Goal: Communication & Community: Answer question/provide support

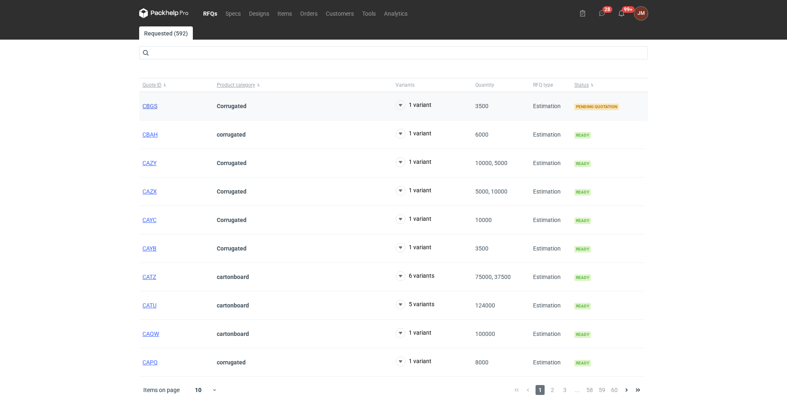
click at [146, 104] on span "CBGS" at bounding box center [149, 106] width 15 height 7
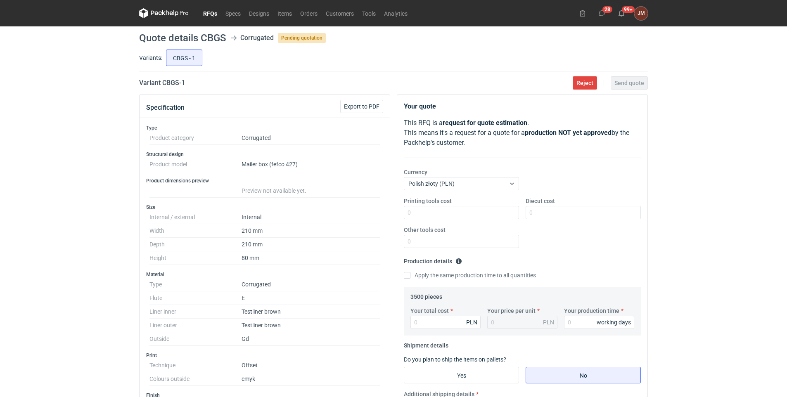
click at [211, 12] on link "RFQs" at bounding box center [210, 13] width 22 height 10
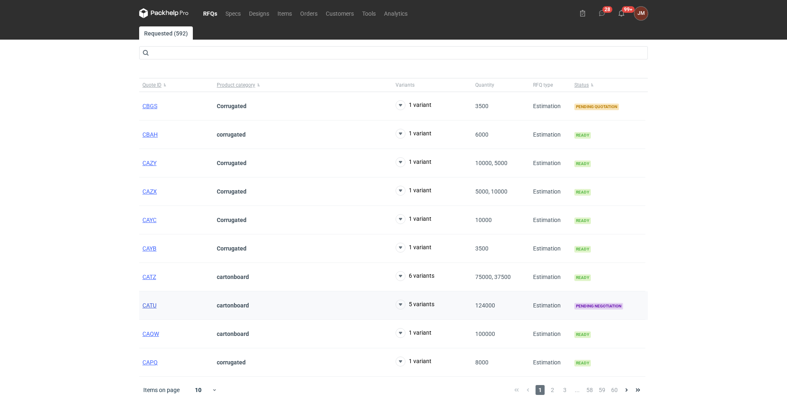
click at [148, 306] on span "CATU" at bounding box center [149, 305] width 14 height 7
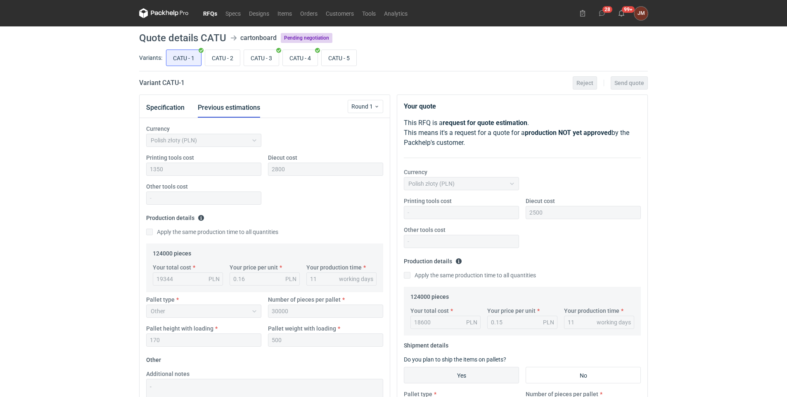
scroll to position [72, 0]
click at [340, 58] on input "CATU - 5" at bounding box center [338, 58] width 35 height 16
radio input "true"
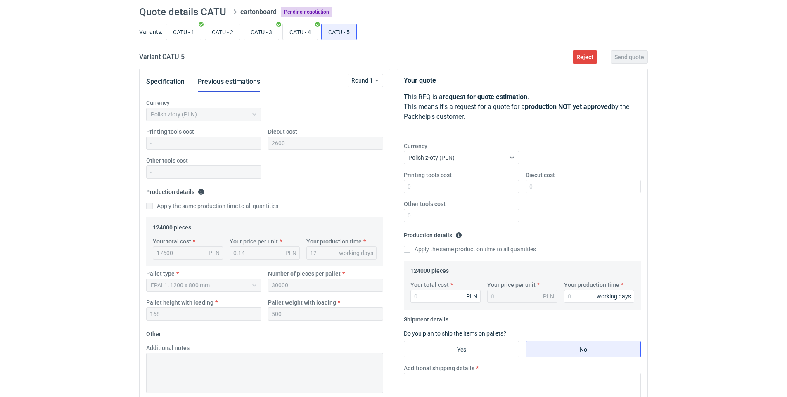
scroll to position [1, 0]
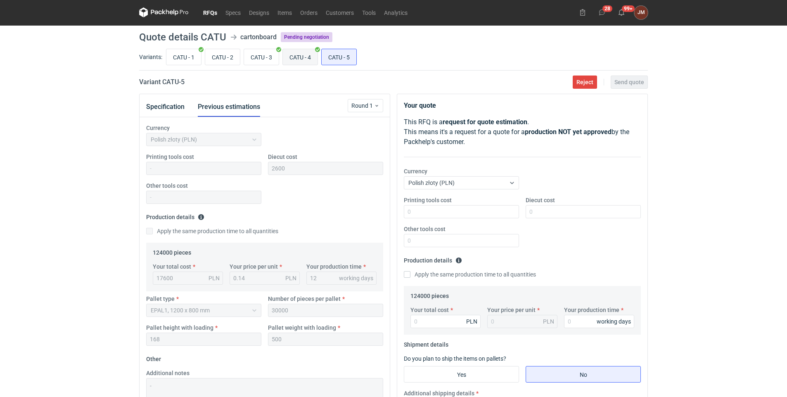
click at [308, 56] on input "CATU - 4" at bounding box center [300, 57] width 35 height 16
radio input "true"
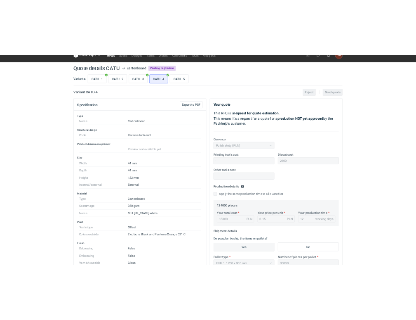
scroll to position [12, 0]
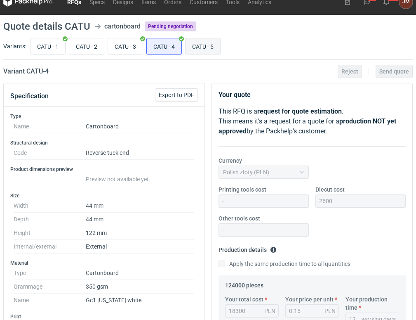
click at [212, 45] on input "CATU - 5" at bounding box center [203, 46] width 35 height 16
radio input "true"
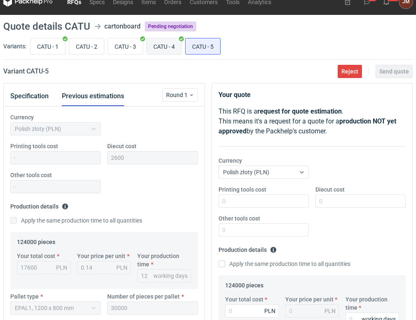
click at [175, 48] on input "CATU - 4" at bounding box center [164, 46] width 35 height 16
radio input "true"
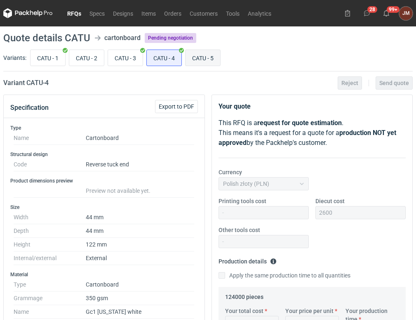
click at [202, 62] on input "CATU - 5" at bounding box center [203, 58] width 35 height 16
radio input "true"
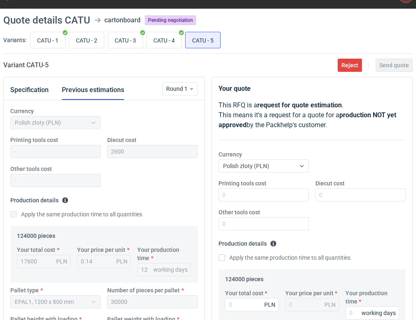
scroll to position [2, 0]
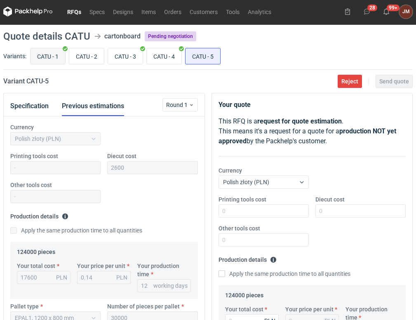
click at [59, 52] on input "CATU - 1" at bounding box center [48, 56] width 35 height 16
radio input "true"
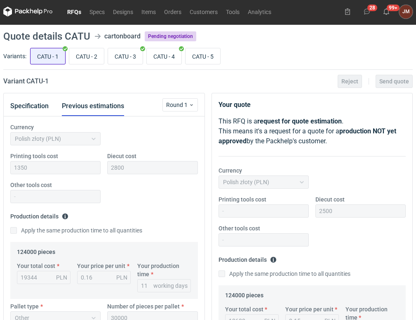
scroll to position [120, 0]
click at [90, 55] on input "CATU - 2" at bounding box center [86, 56] width 35 height 16
radio input "true"
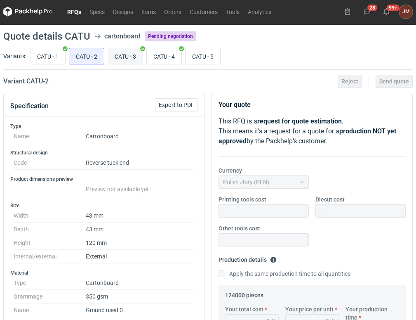
click at [128, 59] on input "CATU - 3" at bounding box center [125, 56] width 35 height 16
radio input "true"
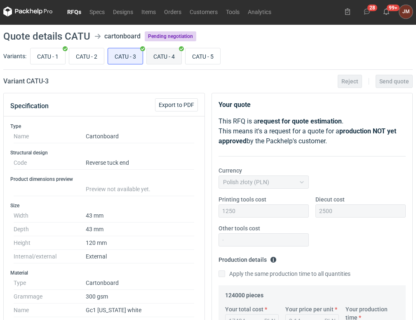
click at [159, 58] on input "CATU - 4" at bounding box center [164, 56] width 35 height 16
radio input "true"
click at [128, 51] on input "CATU - 3" at bounding box center [125, 56] width 35 height 16
radio input "true"
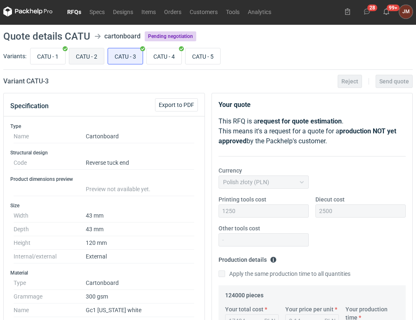
click at [83, 58] on input "CATU - 2" at bounding box center [86, 56] width 35 height 16
radio input "true"
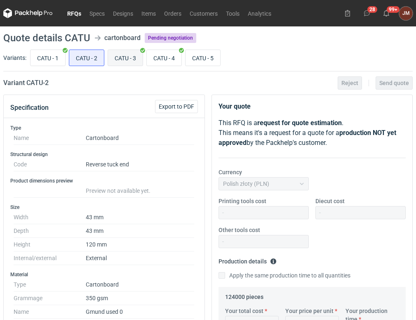
click at [137, 56] on input "CATU - 3" at bounding box center [125, 58] width 35 height 16
radio input "true"
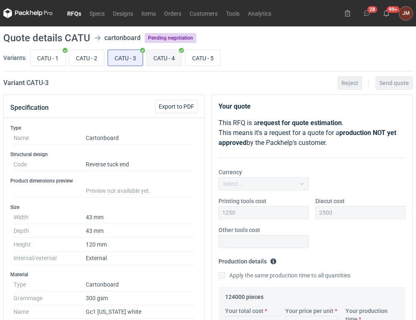
click at [173, 60] on input "CATU - 4" at bounding box center [164, 58] width 35 height 16
radio input "true"
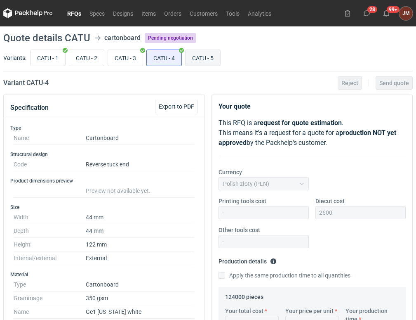
click at [196, 55] on input "CATU - 5" at bounding box center [203, 58] width 35 height 16
radio input "true"
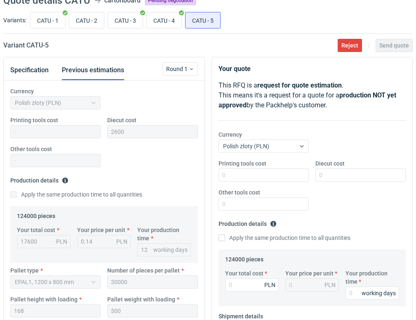
scroll to position [37, 0]
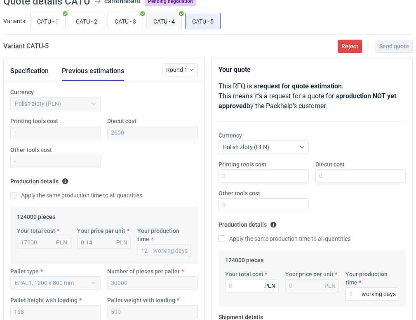
click at [170, 19] on input "CATU - 4" at bounding box center [164, 21] width 35 height 16
radio input "true"
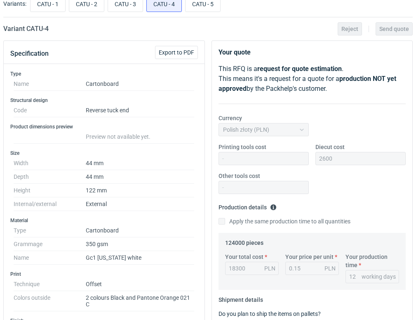
scroll to position [10, 0]
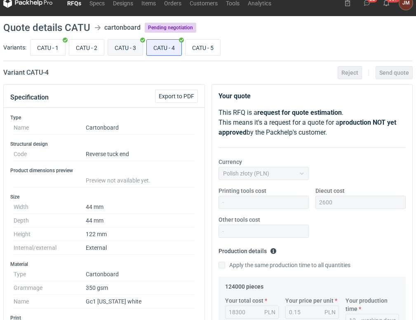
click at [128, 49] on input "CATU - 3" at bounding box center [125, 48] width 35 height 16
radio input "true"
drag, startPoint x: 416, startPoint y: 134, endPoint x: 414, endPoint y: 152, distance: 17.8
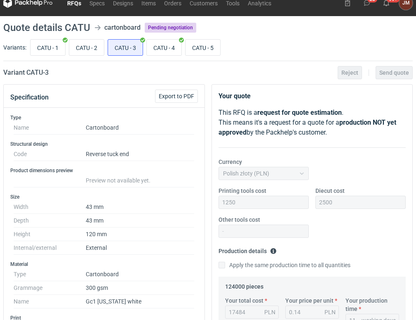
drag, startPoint x: 414, startPoint y: 152, endPoint x: 395, endPoint y: 165, distance: 23.5
click at [395, 165] on div "Currency Polish złoty (PLN)" at bounding box center [312, 172] width 194 height 29
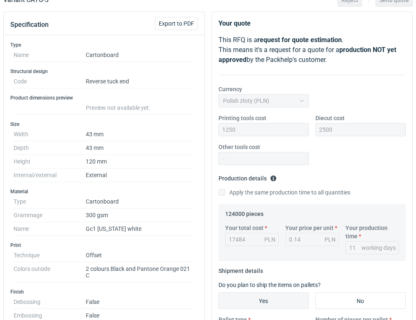
scroll to position [0, 0]
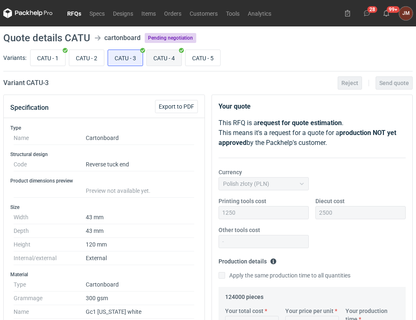
click at [171, 55] on input "CATU - 4" at bounding box center [164, 58] width 35 height 16
radio input "true"
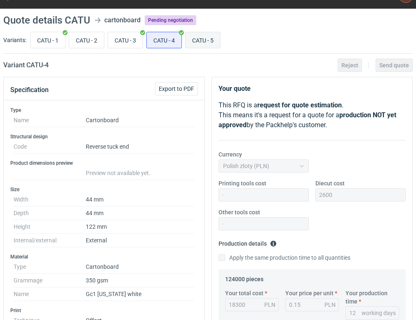
click at [198, 38] on input "CATU - 5" at bounding box center [203, 40] width 35 height 16
radio input "true"
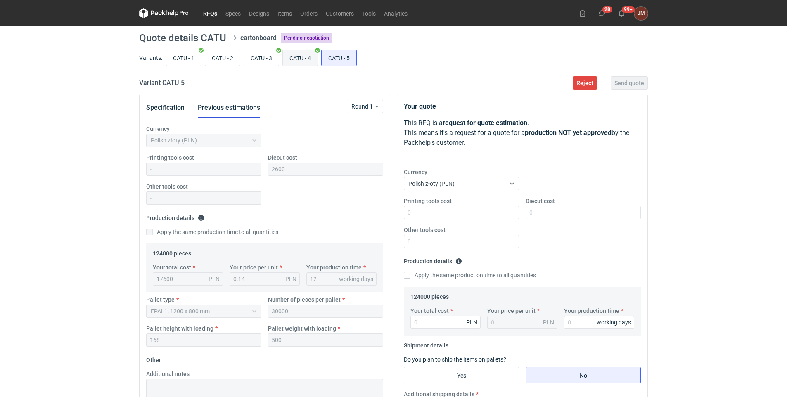
click at [307, 54] on input "CATU - 4" at bounding box center [300, 58] width 35 height 16
radio input "true"
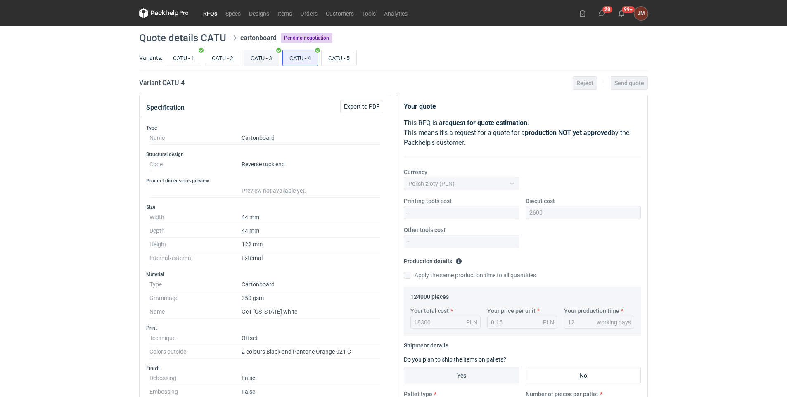
click at [263, 54] on input "CATU - 3" at bounding box center [261, 58] width 35 height 16
radio input "true"
click at [302, 57] on input "CATU - 4" at bounding box center [300, 58] width 35 height 16
radio input "true"
click at [263, 57] on input "CATU - 3" at bounding box center [261, 58] width 35 height 16
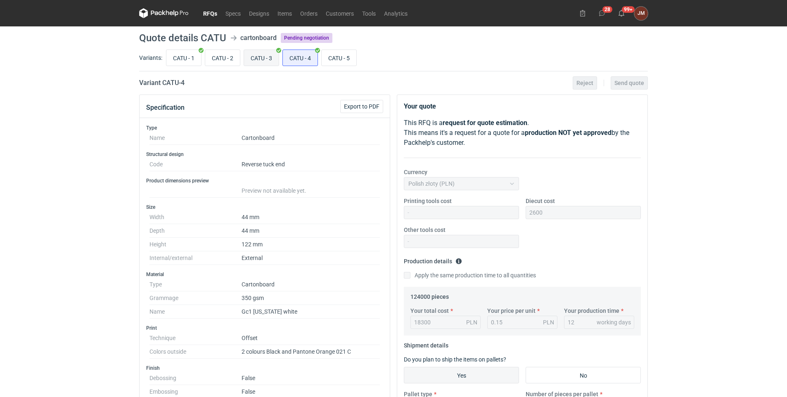
radio input "true"
click at [301, 56] on input "CATU - 4" at bounding box center [300, 58] width 35 height 16
radio input "true"
click at [345, 58] on input "CATU - 5" at bounding box center [338, 58] width 35 height 16
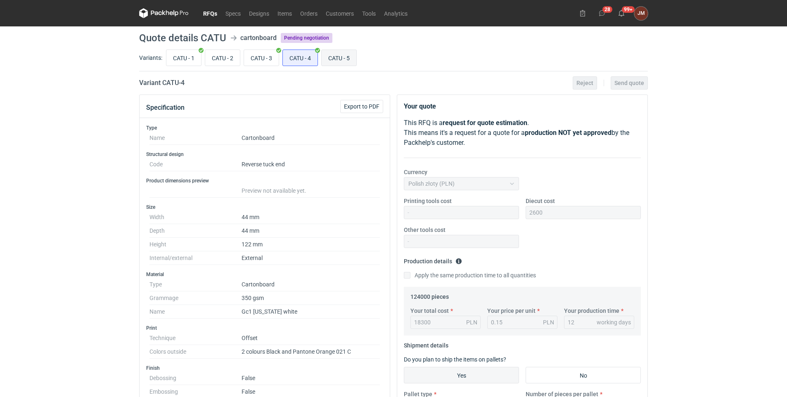
radio input "true"
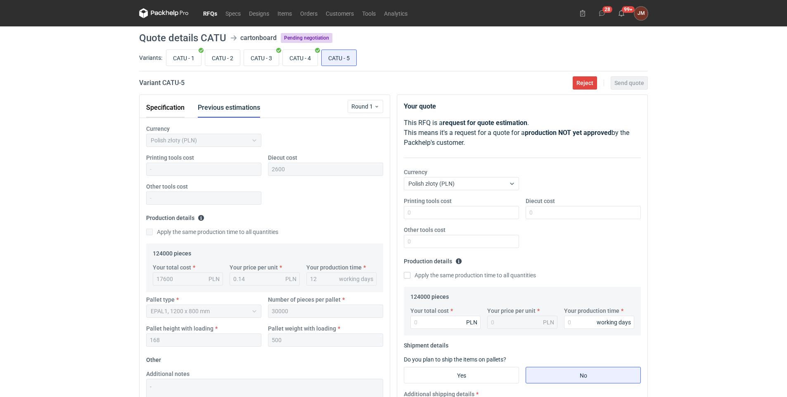
click at [164, 106] on button "Specification" at bounding box center [165, 108] width 38 height 20
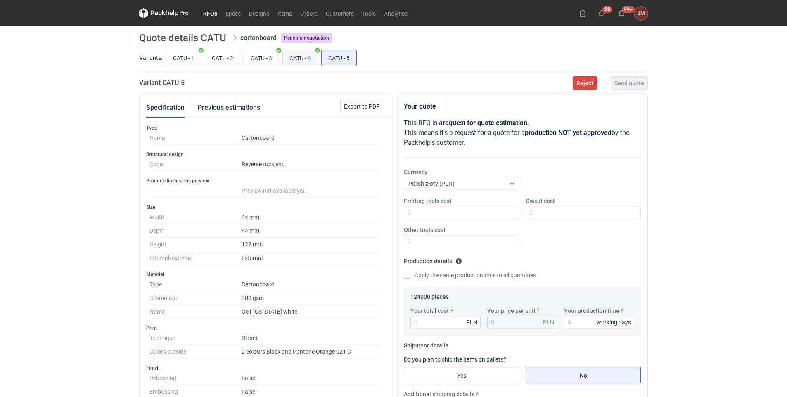
click at [299, 55] on input "CATU - 4" at bounding box center [300, 58] width 35 height 16
radio input "true"
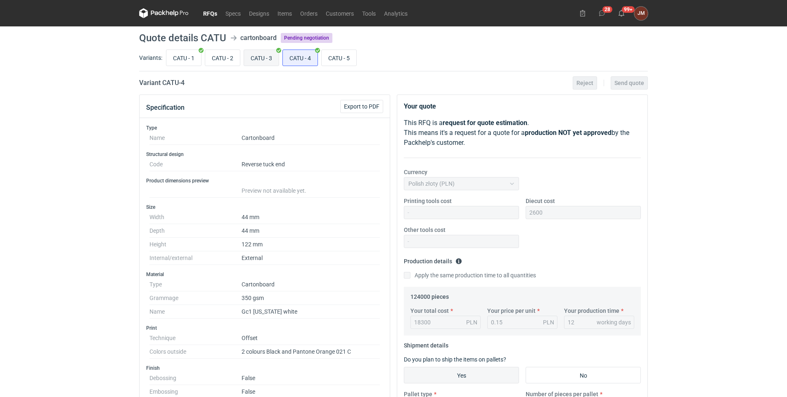
click at [255, 55] on input "CATU - 3" at bounding box center [261, 58] width 35 height 16
radio input "true"
click at [297, 56] on input "CATU - 4" at bounding box center [300, 58] width 35 height 16
radio input "true"
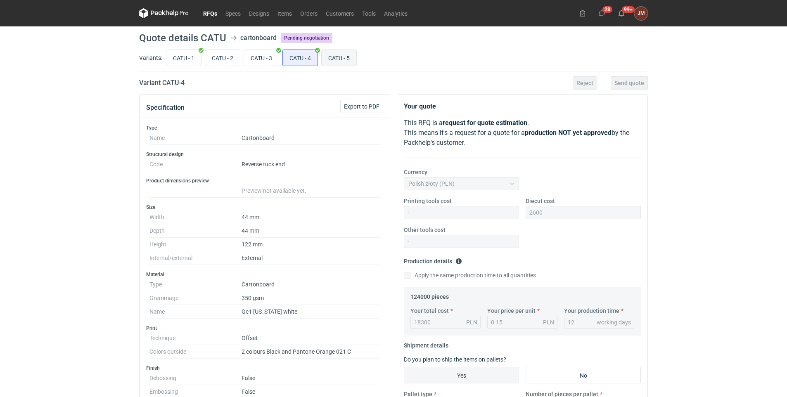
click at [333, 55] on input "CATU - 5" at bounding box center [338, 58] width 35 height 16
radio input "true"
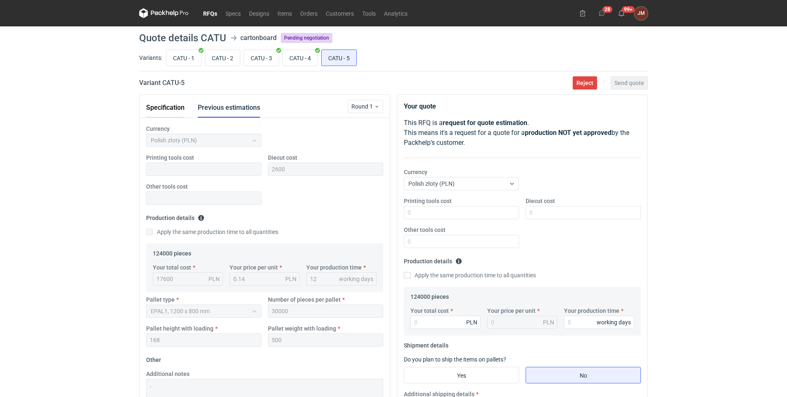
click at [175, 109] on button "Specification" at bounding box center [165, 108] width 38 height 20
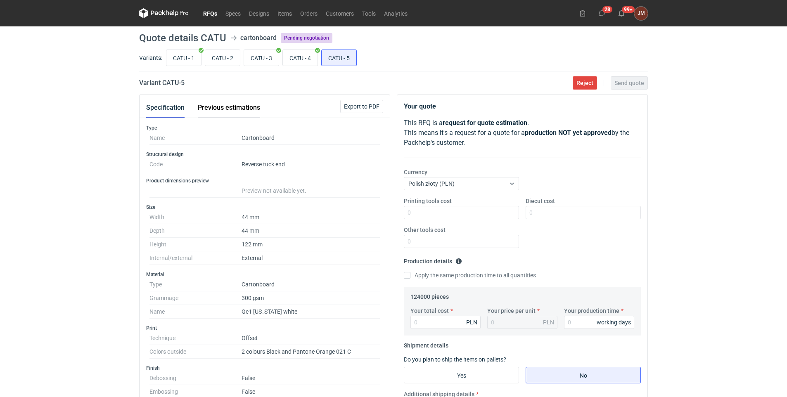
click at [241, 104] on button "Previous estimations" at bounding box center [229, 108] width 62 height 20
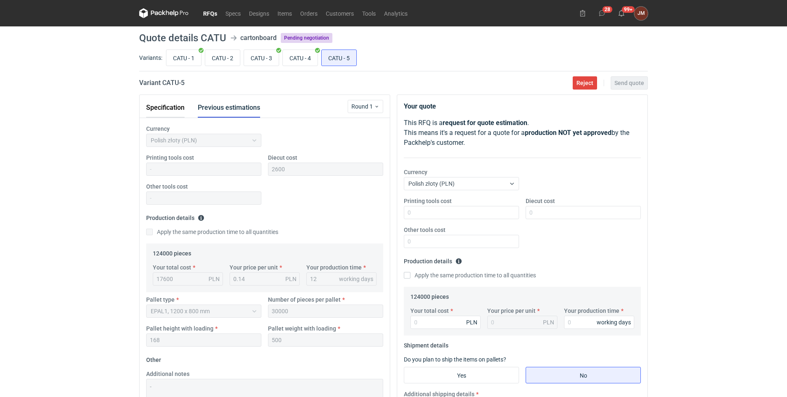
click at [171, 108] on button "Specification" at bounding box center [165, 108] width 38 height 20
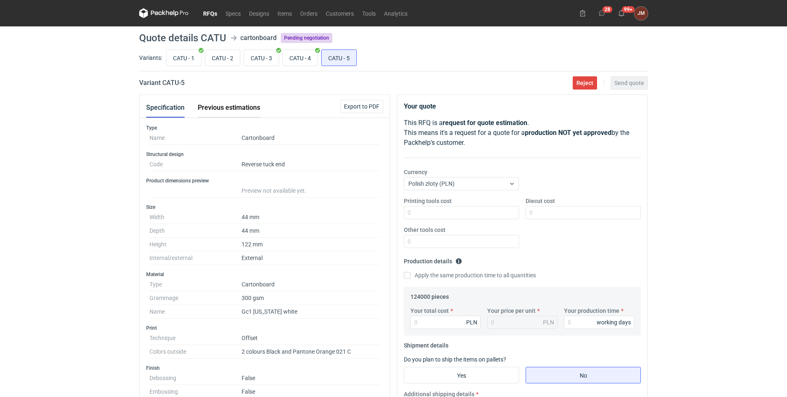
click at [220, 107] on button "Previous estimations" at bounding box center [229, 108] width 62 height 20
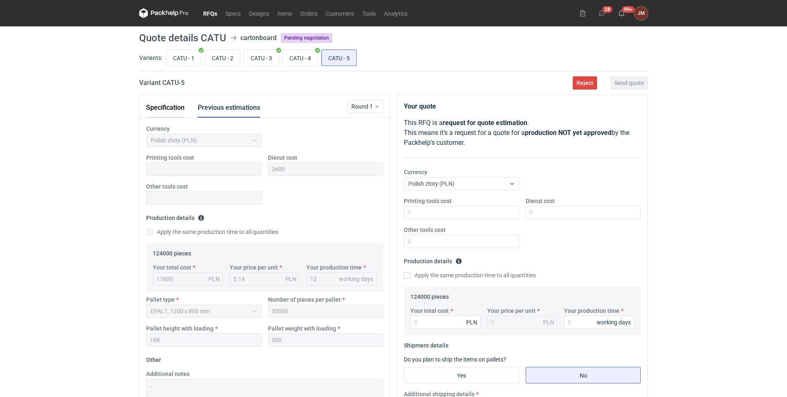
click at [161, 107] on button "Specification" at bounding box center [165, 108] width 38 height 20
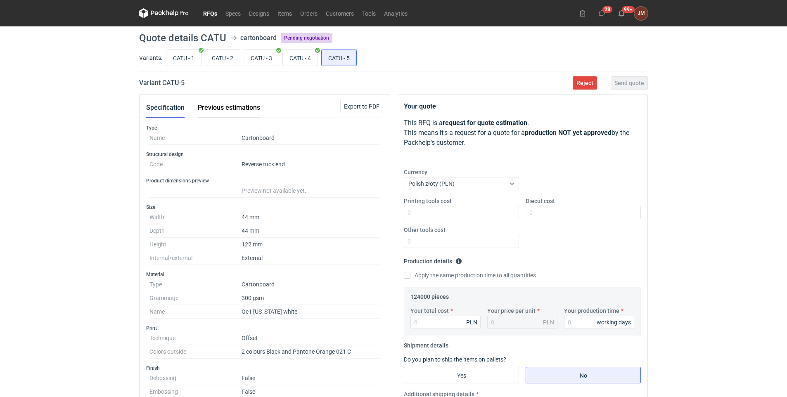
click at [233, 106] on button "Previous estimations" at bounding box center [229, 108] width 62 height 20
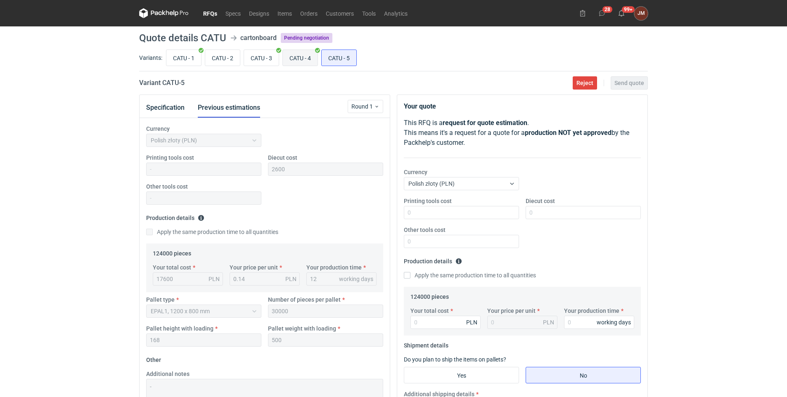
click at [299, 56] on input "CATU - 4" at bounding box center [300, 58] width 35 height 16
radio input "true"
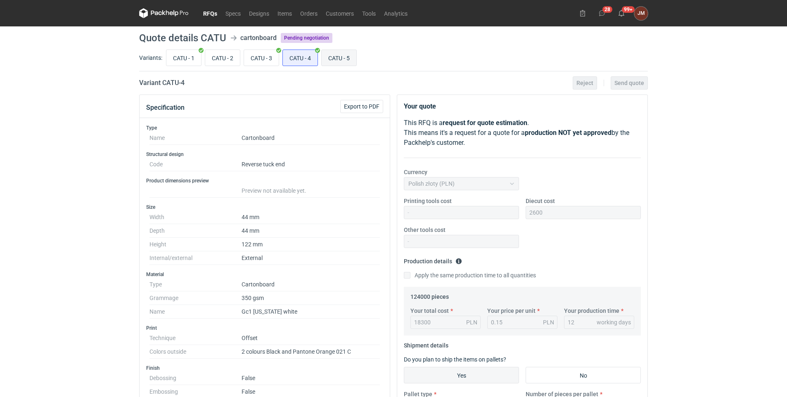
click at [332, 54] on input "CATU - 5" at bounding box center [338, 58] width 35 height 16
radio input "true"
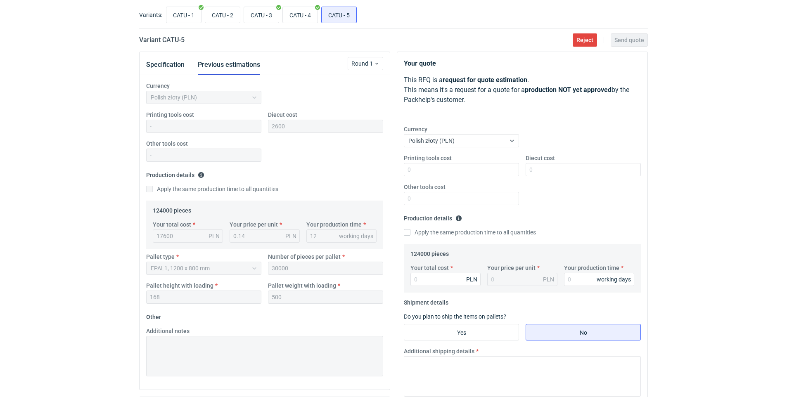
scroll to position [35, 0]
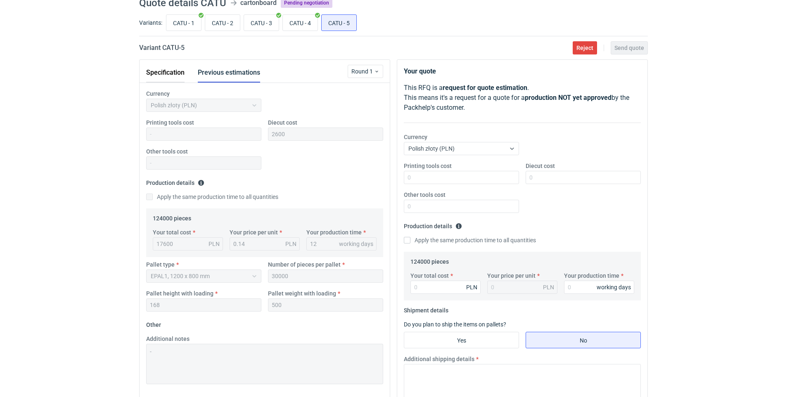
click at [169, 72] on button "Specification" at bounding box center [165, 73] width 38 height 20
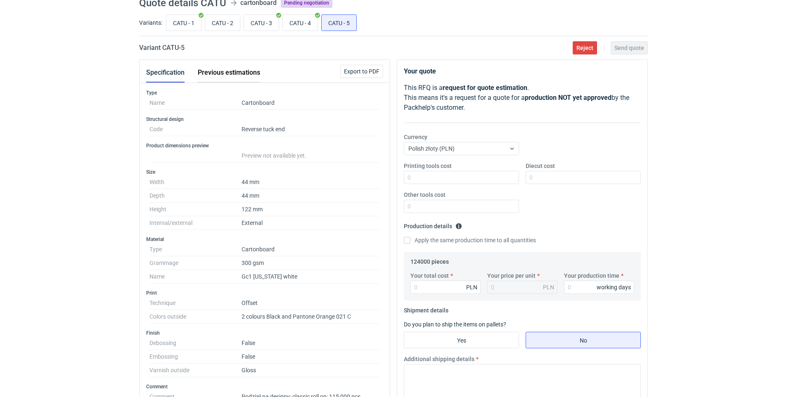
click at [233, 70] on button "Previous estimations" at bounding box center [229, 73] width 62 height 20
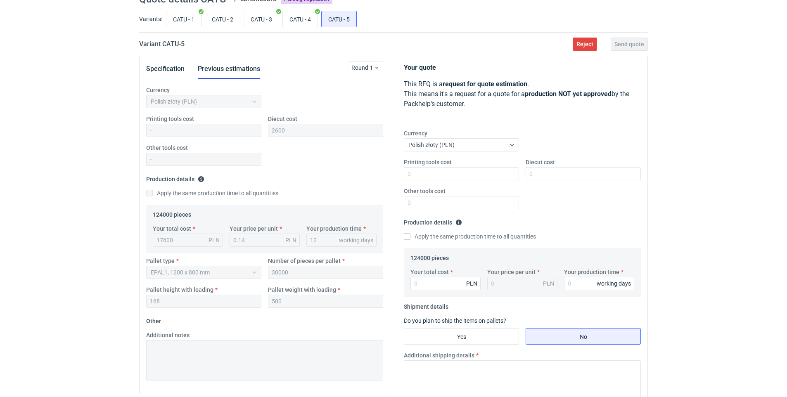
scroll to position [40, 0]
click at [256, 14] on input "CATU - 3" at bounding box center [261, 17] width 35 height 16
radio input "true"
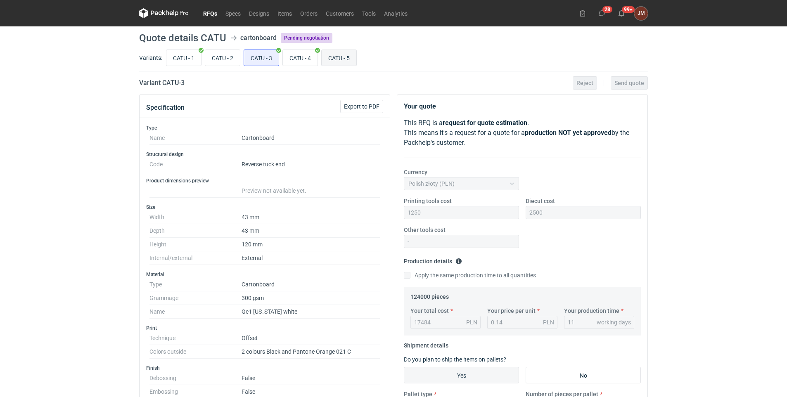
click at [346, 57] on input "CATU - 5" at bounding box center [338, 58] width 35 height 16
radio input "true"
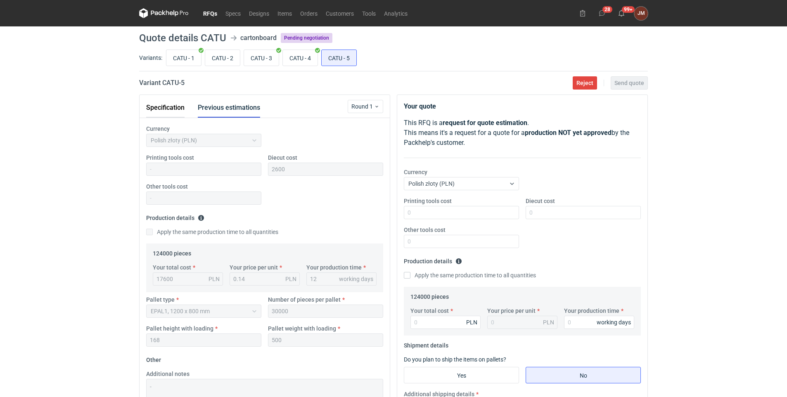
click at [159, 105] on button "Specification" at bounding box center [165, 108] width 38 height 20
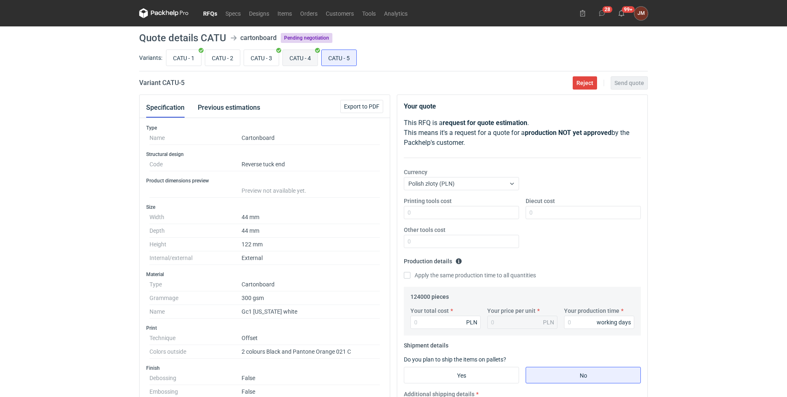
click at [294, 57] on input "CATU - 4" at bounding box center [300, 58] width 35 height 16
radio input "true"
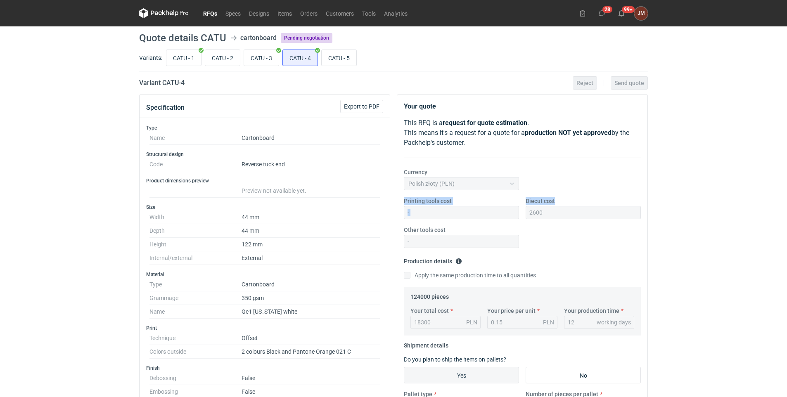
drag, startPoint x: 786, startPoint y: 194, endPoint x: 786, endPoint y: 202, distance: 7.9
click at [786, 202] on div "RFQs Specs Designs Items Orders Customers Tools Analytics 28 99+ [PERSON_NAME] …" at bounding box center [393, 198] width 787 height 397
click at [342, 53] on input "CATU - 5" at bounding box center [338, 58] width 35 height 16
radio input "true"
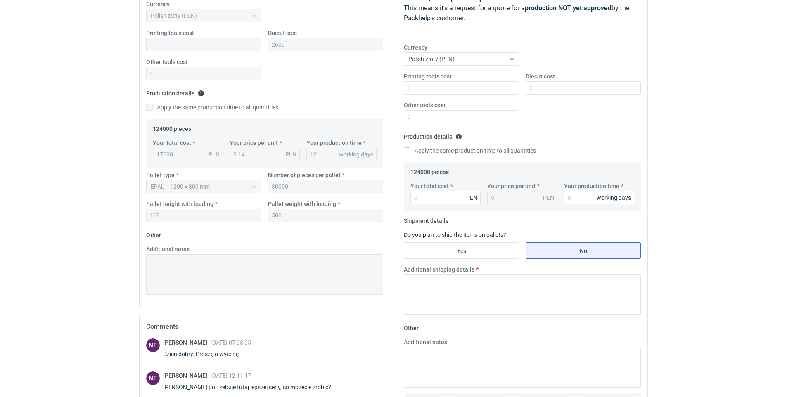
scroll to position [241, 0]
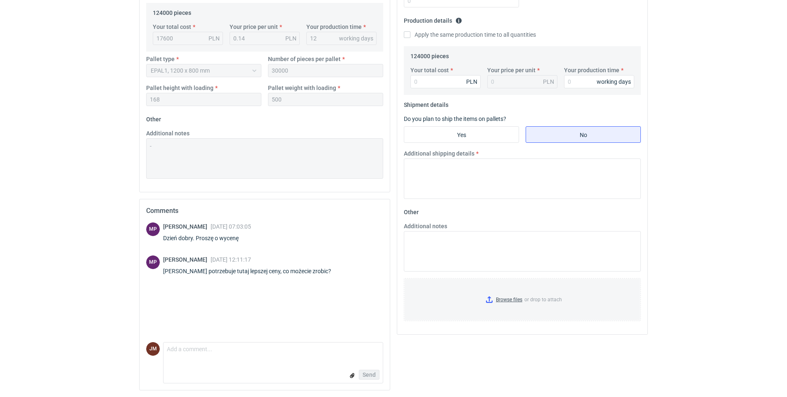
drag, startPoint x: 203, startPoint y: 311, endPoint x: 197, endPoint y: 313, distance: 6.5
click at [203, 311] on div "MP [PERSON_NAME] [DATE] 07:03:05 Dzień dobry. Proszę o wycenę MP [PERSON_NAME] …" at bounding box center [264, 282] width 237 height 120
click at [185, 307] on div "MP [PERSON_NAME] [DATE] 07:03:05 Dzień dobry. Proszę o wycenę MP [PERSON_NAME] …" at bounding box center [264, 282] width 237 height 120
click at [207, 354] on textarea "Comment message" at bounding box center [272, 351] width 219 height 17
paste textarea "zaproponowana cena w aktualnym wariancie już uwzględnia możliwie najwyższe upus…"
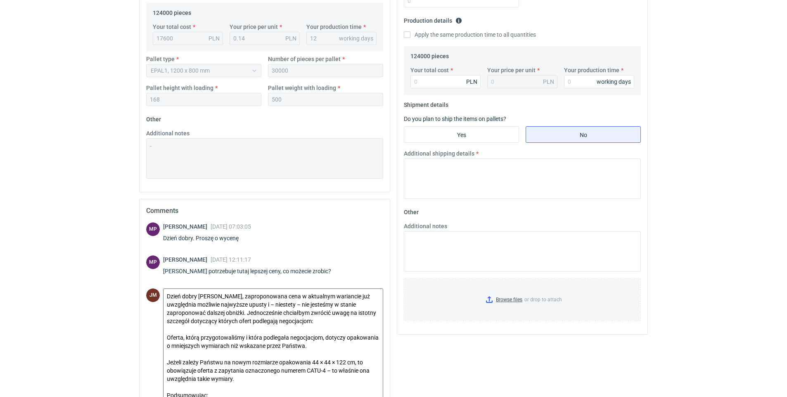
scroll to position [284, 0]
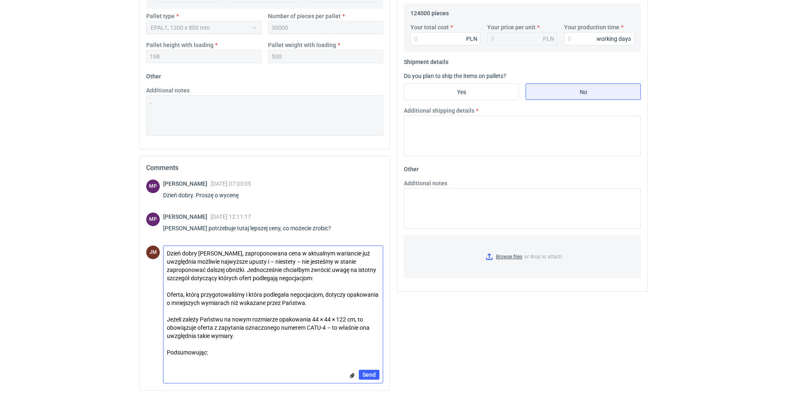
drag, startPoint x: 222, startPoint y: 392, endPoint x: 183, endPoint y: 378, distance: 41.6
click at [178, 389] on div "MP [PERSON_NAME] [DATE] 07:03:05 Dzień dobry. Proszę o wycenę MP [PERSON_NAME] …" at bounding box center [264, 285] width 250 height 210
drag, startPoint x: 327, startPoint y: 253, endPoint x: 298, endPoint y: 254, distance: 29.3
click at [298, 254] on textarea "Dzień dobry [PERSON_NAME], zaproponowana cena w aktualnym wariancie już uwzględ…" at bounding box center [272, 303] width 219 height 114
drag, startPoint x: 352, startPoint y: 253, endPoint x: 301, endPoint y: 253, distance: 51.2
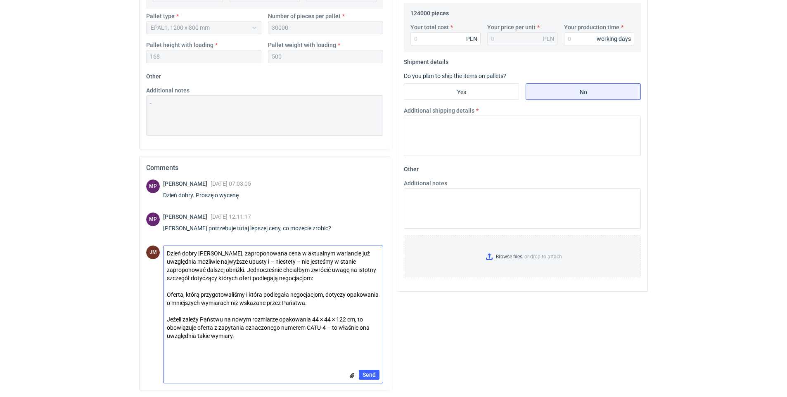
click at [301, 253] on textarea "Dzień dobry [PERSON_NAME], zaproponowana cena w aktualnym wariancie już uwzględ…" at bounding box center [272, 303] width 219 height 114
drag, startPoint x: 187, startPoint y: 276, endPoint x: 167, endPoint y: 277, distance: 20.2
click at [167, 277] on textarea "Dzień dobry [PERSON_NAME], zaproponowana cena już uwzględnia możliwie najwyższe…" at bounding box center [272, 303] width 219 height 114
drag, startPoint x: 310, startPoint y: 303, endPoint x: 164, endPoint y: 293, distance: 146.4
click at [164, 293] on textarea "Dzień dobry [PERSON_NAME], zaproponowana cena już uwzględnia możliwie najwyższe…" at bounding box center [272, 303] width 219 height 114
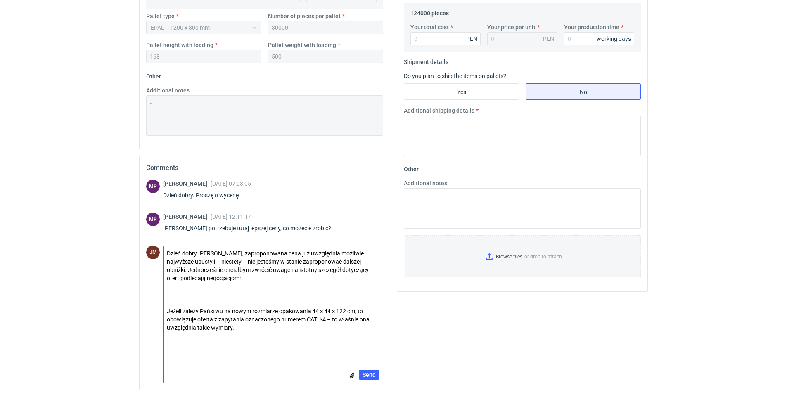
click at [178, 278] on textarea "Dzień dobry [PERSON_NAME], zaproponowana cena już uwzględnia możliwie najwyższe…" at bounding box center [272, 303] width 219 height 114
drag, startPoint x: 349, startPoint y: 278, endPoint x: 295, endPoint y: 279, distance: 54.1
click at [295, 279] on textarea "Dzień dobry [PERSON_NAME], zaproponowana cena już uwzględnia możliwie najwyższe…" at bounding box center [272, 303] width 219 height 114
click at [255, 277] on textarea "Dzień dobry [PERSON_NAME], zaproponowana cena już uwzględnia możliwie najwyższe…" at bounding box center [272, 303] width 219 height 114
click at [323, 277] on textarea "Dzień dobry [PERSON_NAME], zaproponowana cena już uwzględnia możliwie najwyższe…" at bounding box center [272, 303] width 219 height 114
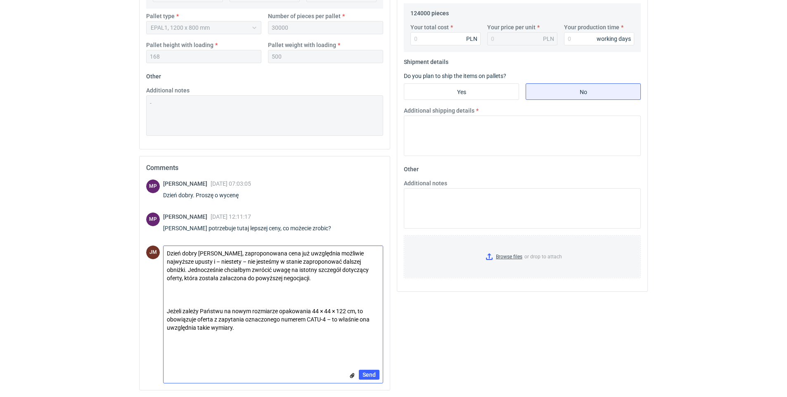
click at [240, 277] on textarea "Dzień dobry [PERSON_NAME], zaproponowana cena już uwzględnia możliwie najwyższe…" at bounding box center [272, 303] width 219 height 114
click at [249, 292] on textarea "Dzień dobry [PERSON_NAME], zaproponowana cena już uwzględnia możliwie najwyższe…" at bounding box center [272, 303] width 219 height 114
click at [230, 279] on textarea "Dzień dobry [PERSON_NAME], zaproponowana cena już uwzględnia możliwie najwyższe…" at bounding box center [272, 303] width 219 height 114
click at [336, 279] on textarea "Dzień dobry [PERSON_NAME], zaproponowana cena już uwzględnia możliwie najwyższe…" at bounding box center [272, 303] width 219 height 114
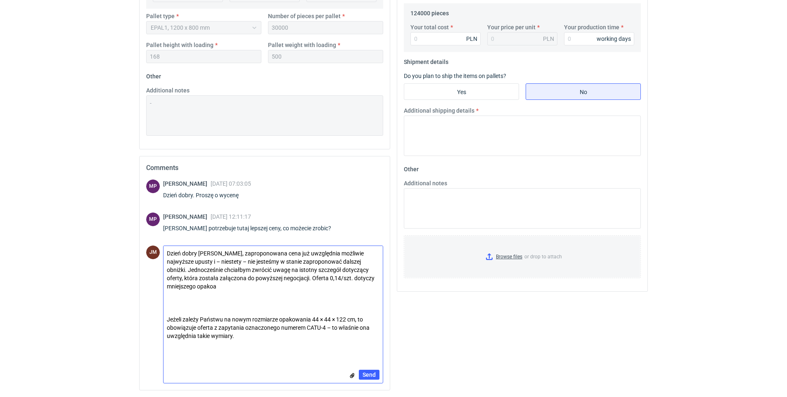
click at [339, 277] on textarea "Dzień dobry [PERSON_NAME], zaproponowana cena już uwzględnia możliwie najwyższe…" at bounding box center [272, 303] width 219 height 114
click at [218, 288] on textarea "Dzień dobry [PERSON_NAME], zaproponowana cena już uwzględnia możliwie najwyższe…" at bounding box center [272, 303] width 219 height 114
click at [247, 339] on textarea "Dzień dobry [PERSON_NAME], zaproponowana cena już uwzględnia możliwie najwyższe…" at bounding box center [272, 303] width 219 height 114
click at [309, 289] on textarea "Dzień dobry [PERSON_NAME], zaproponowana cena już uwzględnia możliwie najwyższe…" at bounding box center [272, 303] width 219 height 114
click at [246, 334] on textarea "Dzień dobry [PERSON_NAME], zaproponowana cena już uwzględnia możliwie najwyższe…" at bounding box center [272, 303] width 219 height 114
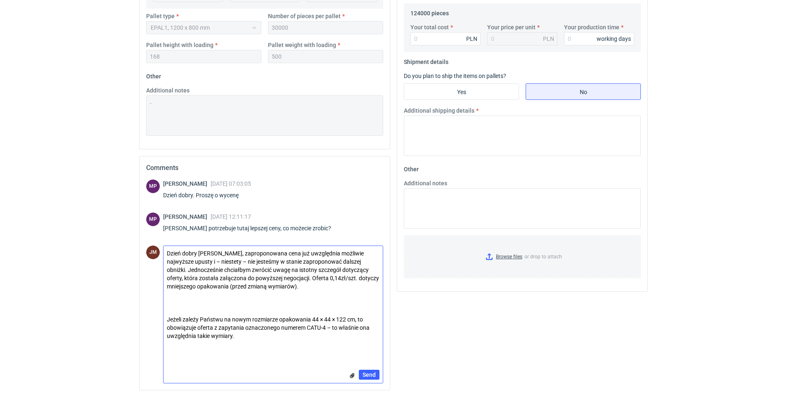
click at [281, 277] on textarea "Dzień dobry [PERSON_NAME], zaproponowana cena już uwzględnia możliwie najwyższe…" at bounding box center [272, 303] width 219 height 114
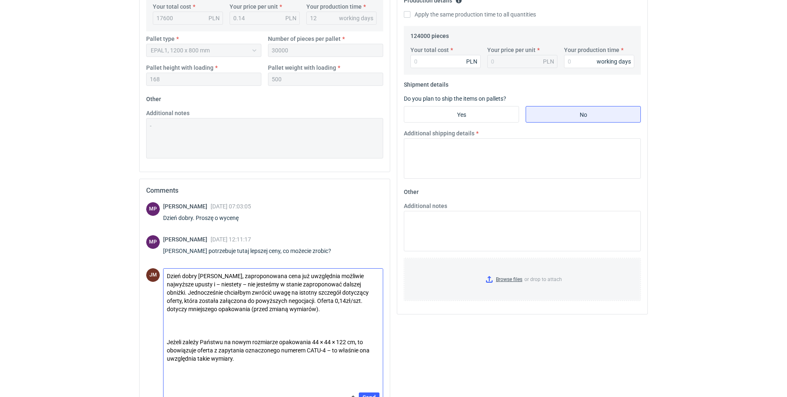
scroll to position [242, 0]
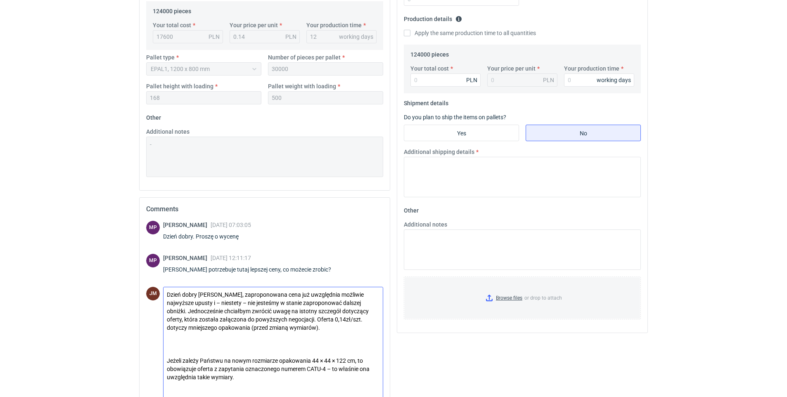
click at [328, 328] on textarea "Dzień dobry [PERSON_NAME], zaproponowana cena już uwzględnia możliwie najwyższe…" at bounding box center [272, 344] width 219 height 114
click at [327, 368] on textarea "Dzień dobry [PERSON_NAME], zaproponowana cena już uwzględnia możliwie najwyższe…" at bounding box center [272, 344] width 219 height 114
click at [291, 376] on textarea "Dzień dobry [PERSON_NAME], zaproponowana cena już uwzględnia możliwie najwyższe…" at bounding box center [272, 344] width 219 height 114
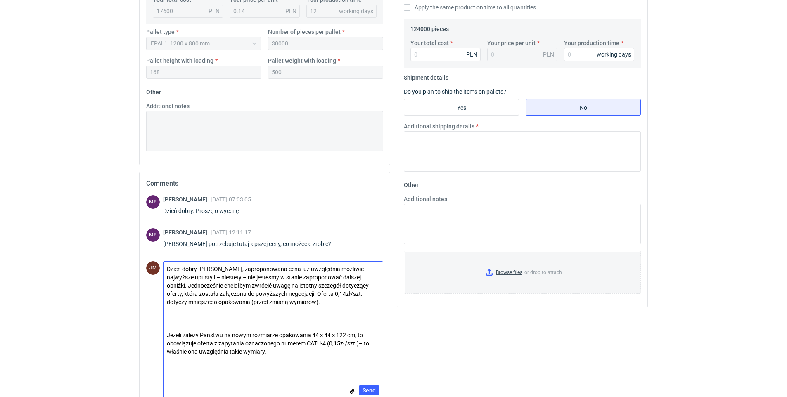
scroll to position [284, 0]
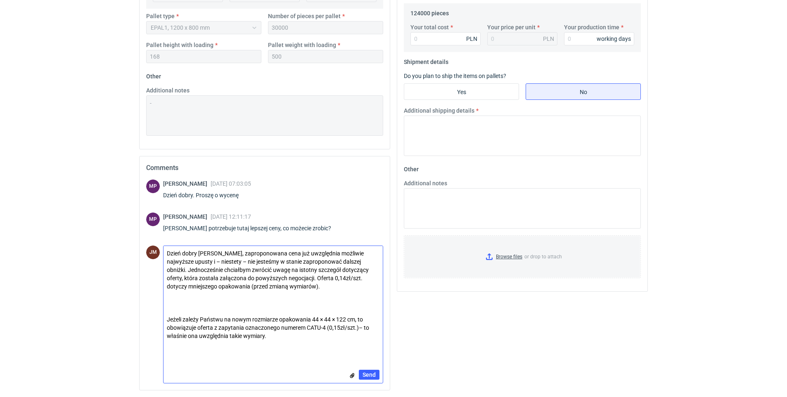
click at [222, 262] on textarea "Dzień dobry [PERSON_NAME], zaproponowana cena już uwzględnia możliwie najwyższe…" at bounding box center [272, 303] width 219 height 114
click at [242, 262] on textarea "Dzień dobry [PERSON_NAME], zaproponowana cena już uwzględnia możliwie najwyższe…" at bounding box center [272, 303] width 219 height 114
click at [219, 269] on textarea "Dzień dobry [PERSON_NAME], zaproponowana cena już uwzględnia możliwie najwyższe…" at bounding box center [272, 303] width 219 height 114
click at [271, 340] on textarea "Dzień dobry [PERSON_NAME], zaproponowana cena już uwzględnia możliwie najwyższe…" at bounding box center [272, 303] width 219 height 114
type textarea "Dzień dobry [PERSON_NAME], zaproponowana cena już uwzględnia możliwie najwyższe…"
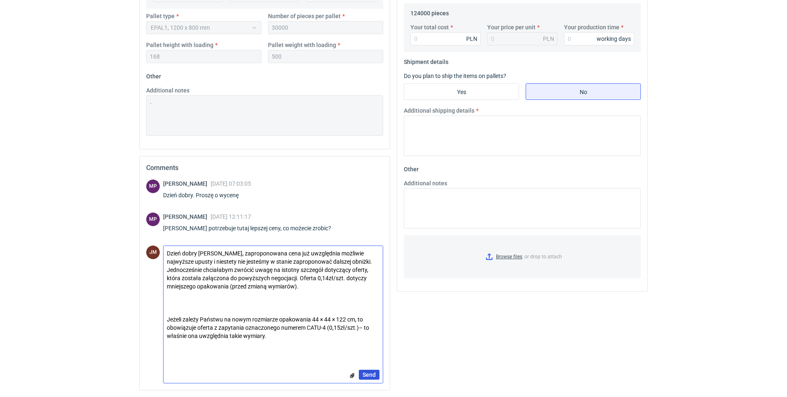
click at [367, 373] on span "Send" at bounding box center [368, 375] width 13 height 6
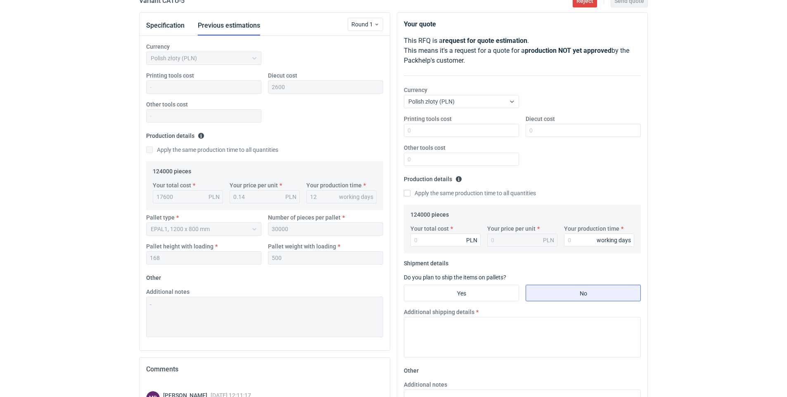
scroll to position [0, 0]
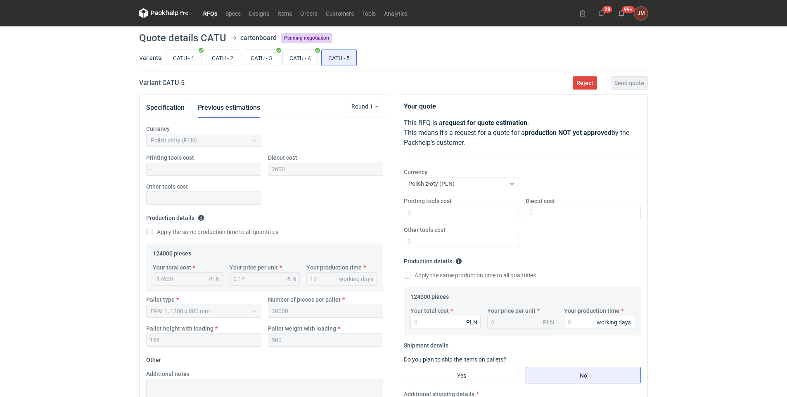
click at [206, 14] on link "RFQs" at bounding box center [210, 13] width 22 height 10
